Goal: Contribute content: Contribute content

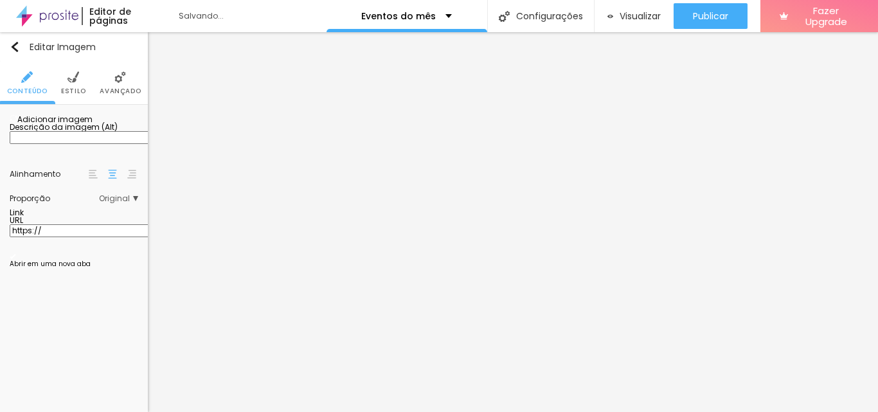
click at [72, 125] on span "Adicionar imagem" at bounding box center [51, 119] width 83 height 11
click at [96, 237] on input "https://" at bounding box center [87, 230] width 154 height 13
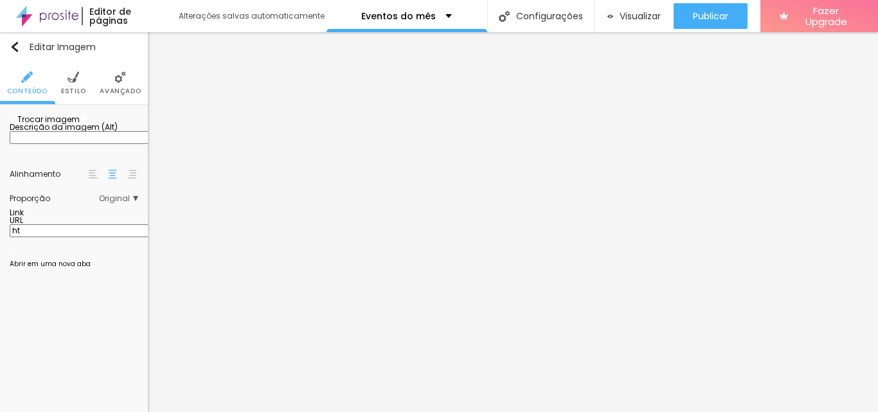
type input "h"
paste input "[URL][DOMAIN_NAME]"
type input "[URL][DOMAIN_NAME]"
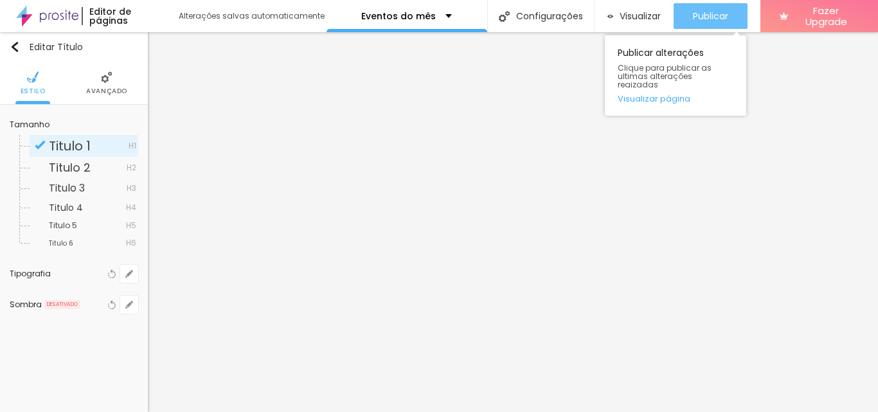
click at [708, 6] on div "Publicar" at bounding box center [710, 16] width 35 height 26
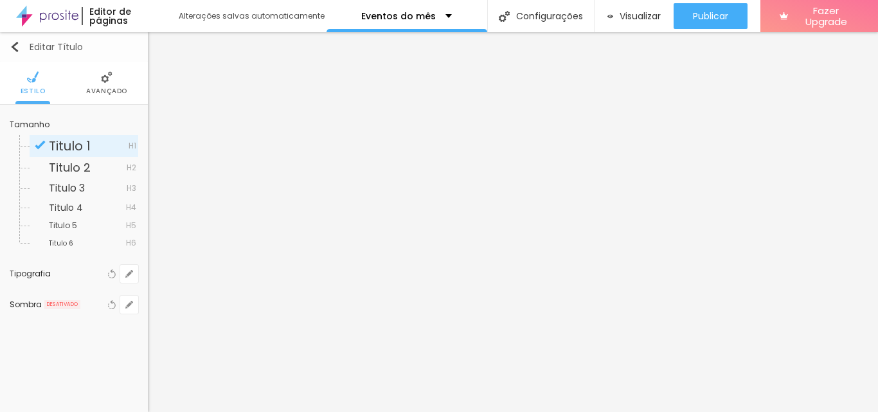
click at [56, 48] on div "Editar Título" at bounding box center [46, 47] width 73 height 10
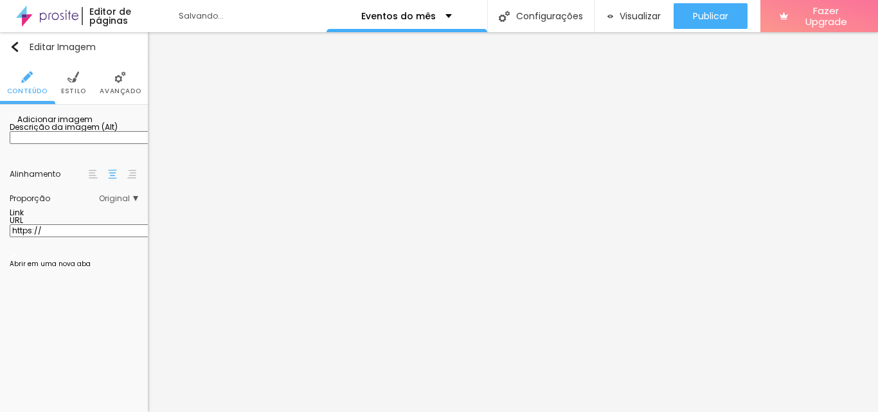
click at [73, 125] on span "Adicionar imagem" at bounding box center [51, 119] width 83 height 11
click at [87, 125] on span at bounding box center [84, 119] width 8 height 11
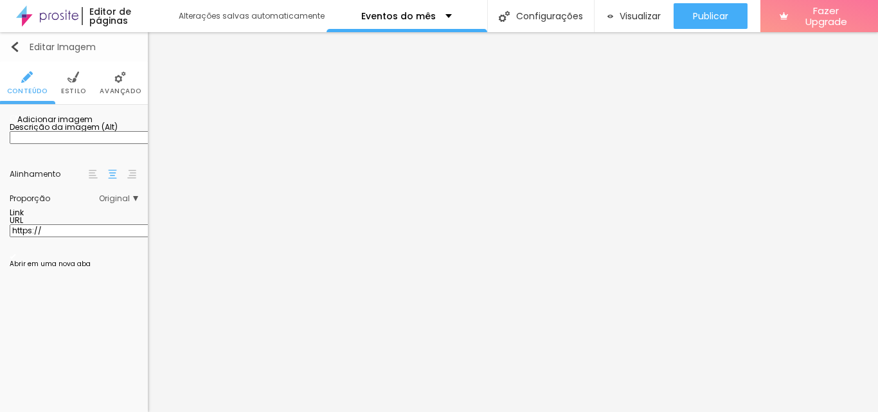
click at [16, 45] on img "button" at bounding box center [15, 47] width 10 height 10
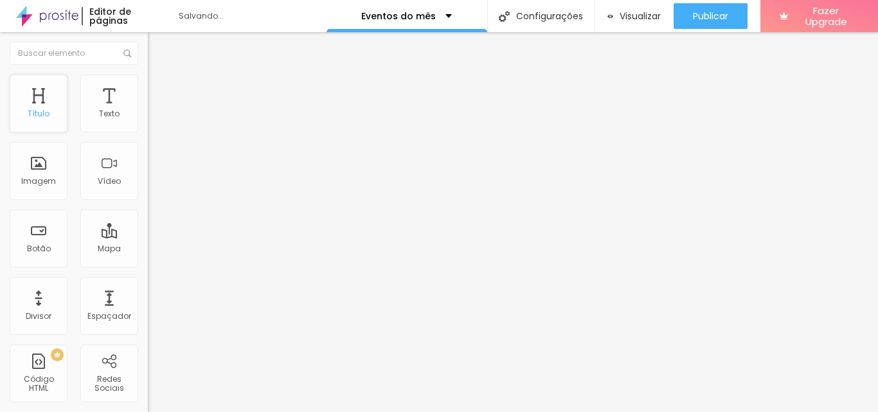
click at [35, 107] on div "Título" at bounding box center [39, 104] width 58 height 58
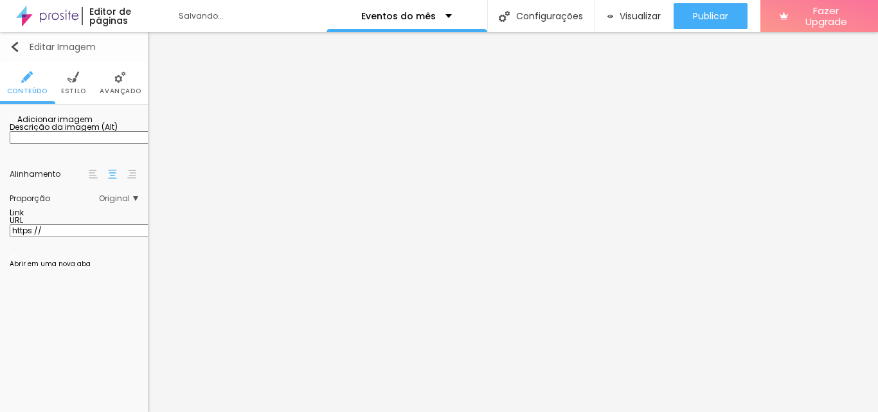
click at [12, 46] on img "button" at bounding box center [15, 47] width 10 height 10
